Goal: Task Accomplishment & Management: Manage account settings

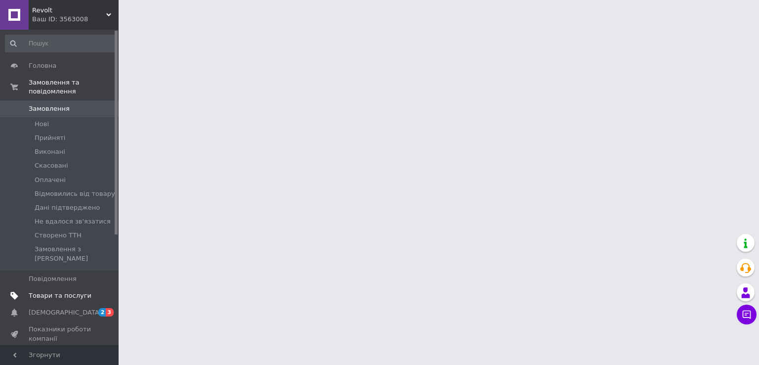
click at [71, 291] on span "Товари та послуги" at bounding box center [60, 295] width 63 height 9
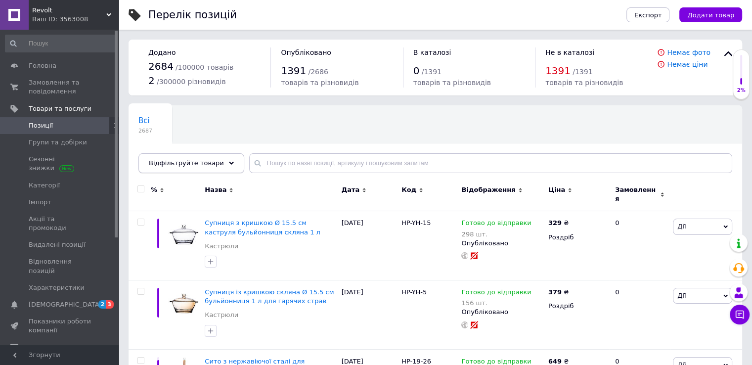
click at [218, 168] on div "Відфільтруйте товари" at bounding box center [191, 163] width 106 height 20
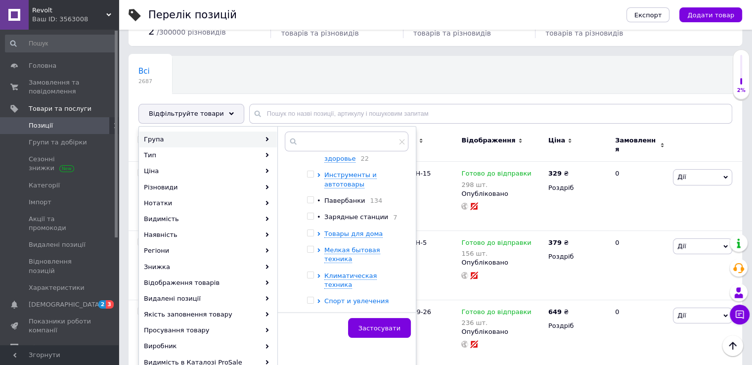
scroll to position [49, 0]
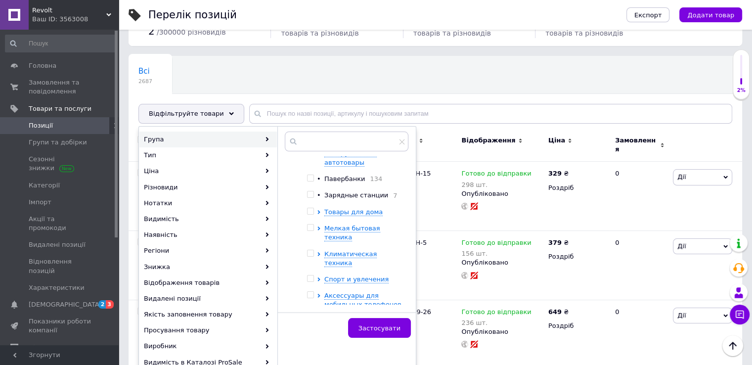
click at [310, 175] on input "checkbox" at bounding box center [310, 178] width 6 height 6
checkbox input "true"
click at [378, 334] on button "Застосувати" at bounding box center [379, 328] width 63 height 20
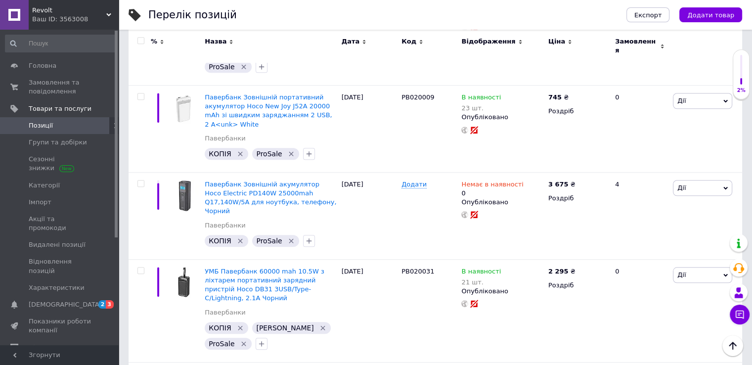
scroll to position [8421, 0]
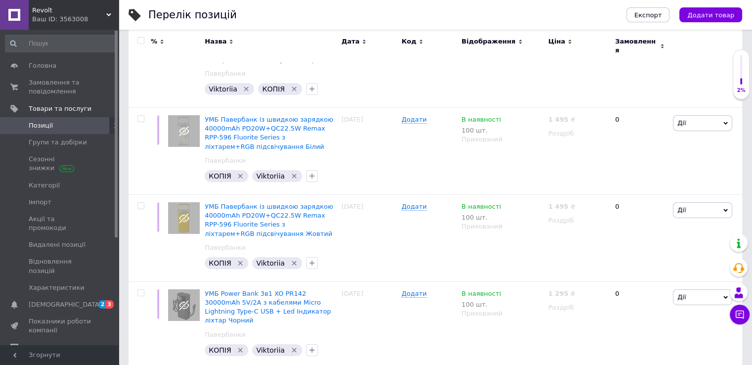
scroll to position [8865, 0]
